Goal: Navigation & Orientation: Find specific page/section

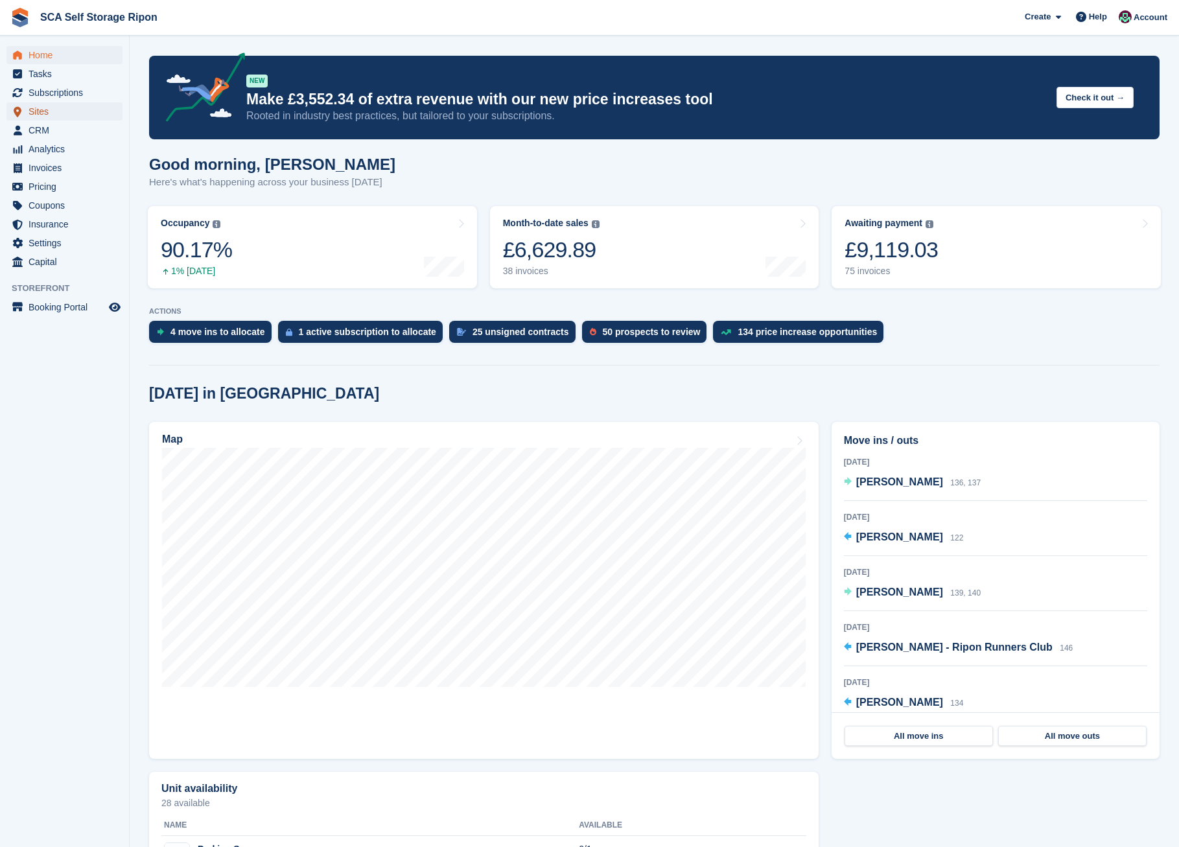
click at [52, 110] on span "Sites" at bounding box center [68, 111] width 78 height 18
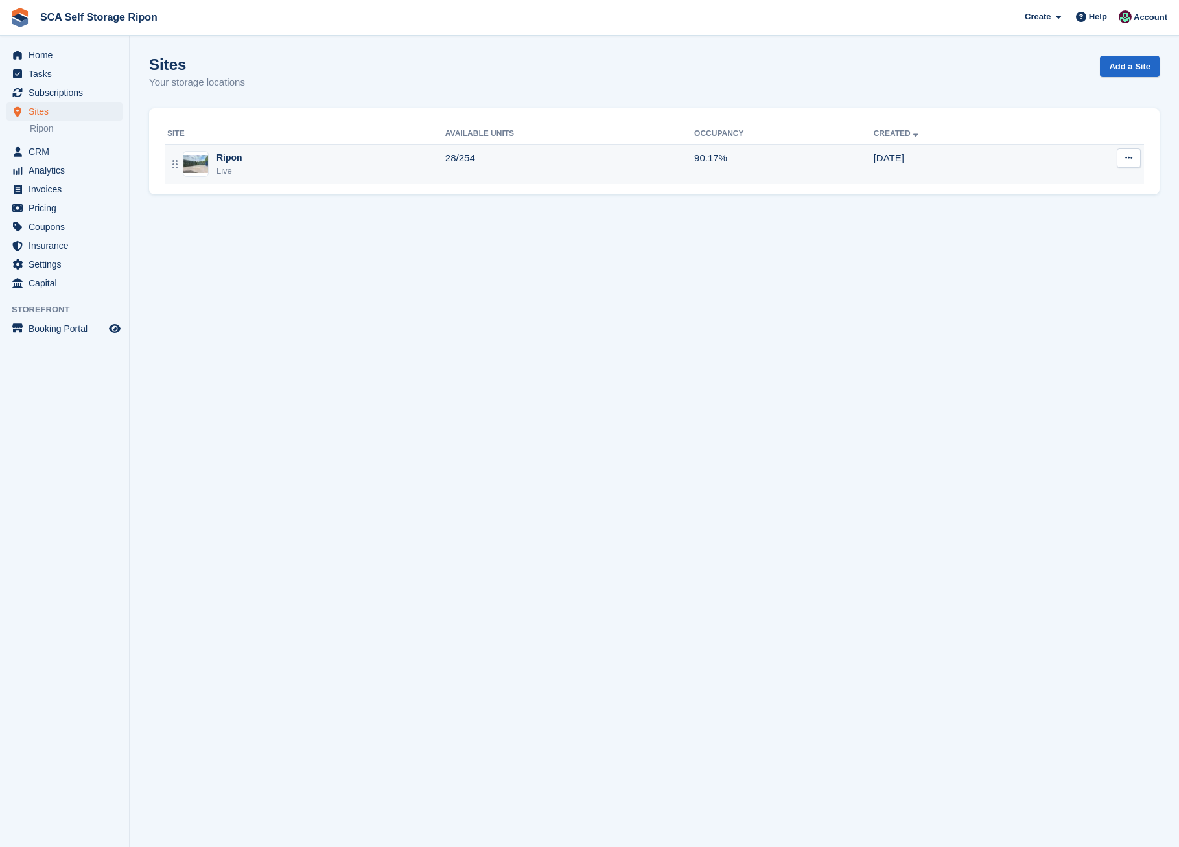
drag, startPoint x: 0, startPoint y: 0, endPoint x: 290, endPoint y: 159, distance: 330.4
click at [542, 160] on td "28/254" at bounding box center [569, 164] width 249 height 40
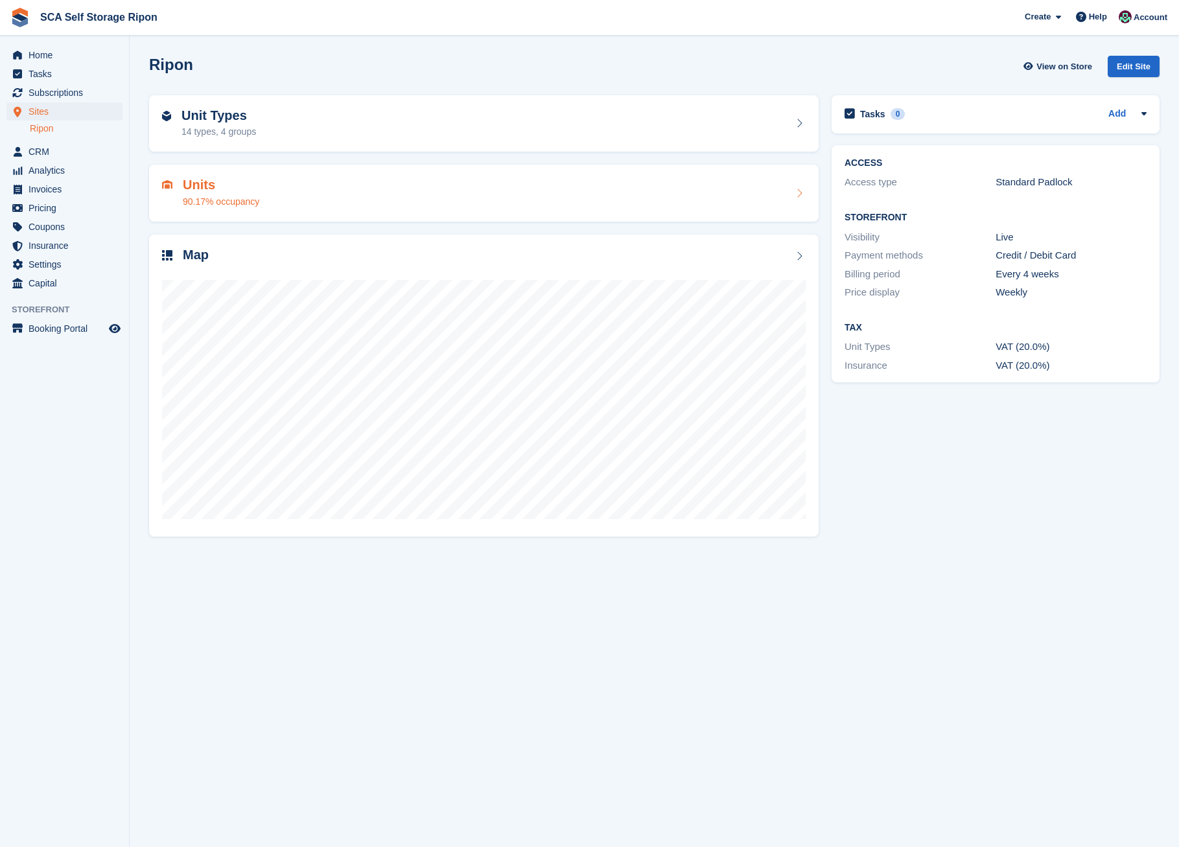
click at [292, 199] on div "Units 90.17% occupancy" at bounding box center [484, 193] width 644 height 31
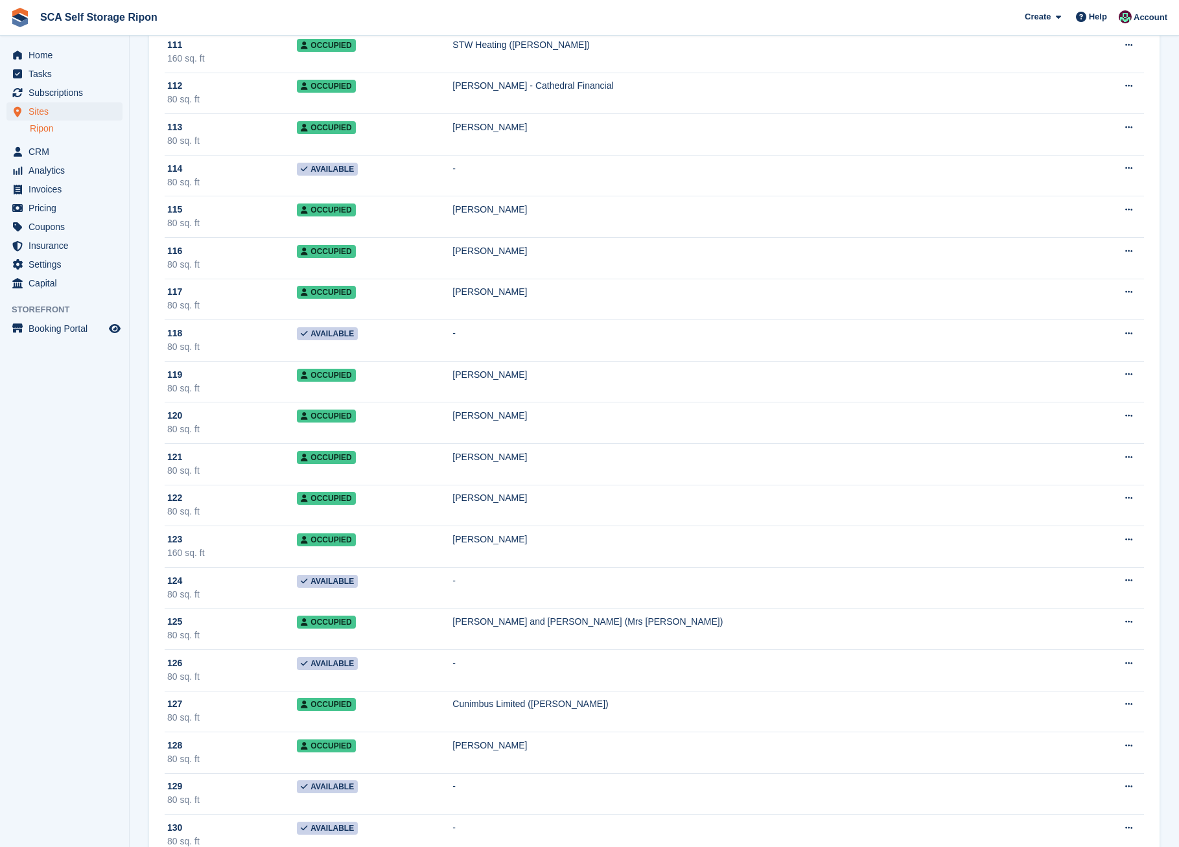
scroll to position [4661, 0]
